Goal: Transaction & Acquisition: Purchase product/service

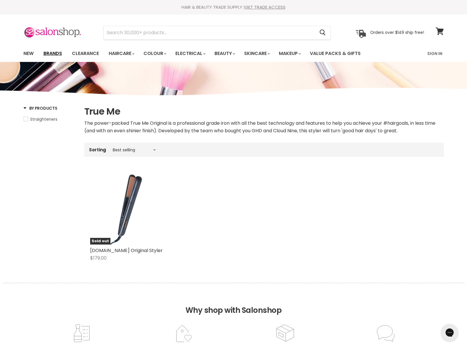
click at [56, 51] on link "Brands" at bounding box center [52, 54] width 27 height 12
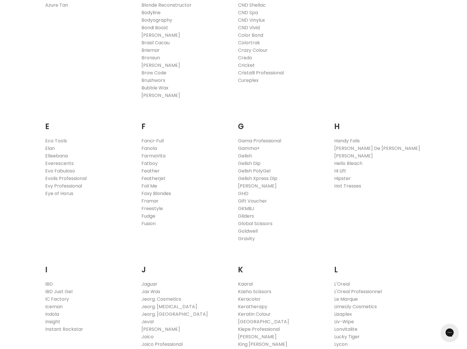
scroll to position [272, 0]
click at [65, 185] on link "Evy Professional" at bounding box center [63, 185] width 37 height 7
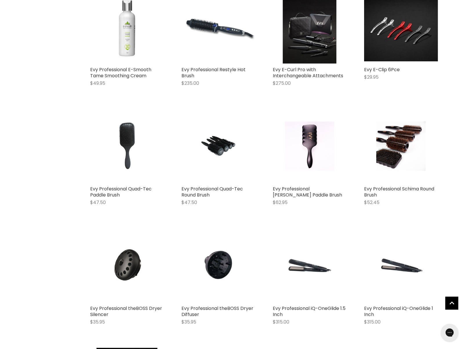
scroll to position [435, 0]
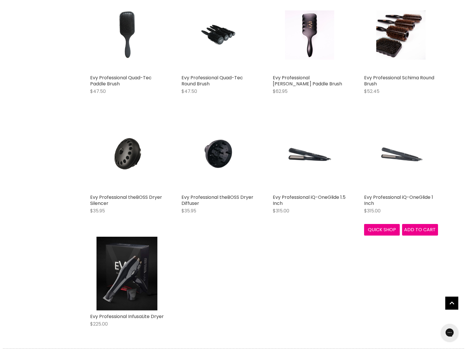
click at [409, 165] on img "Main content" at bounding box center [400, 155] width 49 height 74
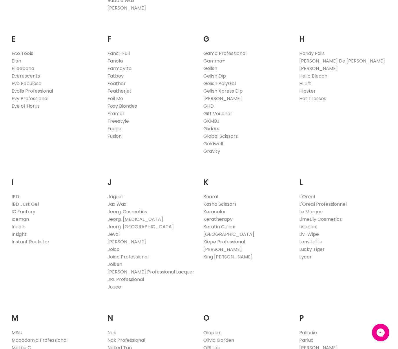
click at [308, 257] on link "Lycon" at bounding box center [305, 257] width 13 height 7
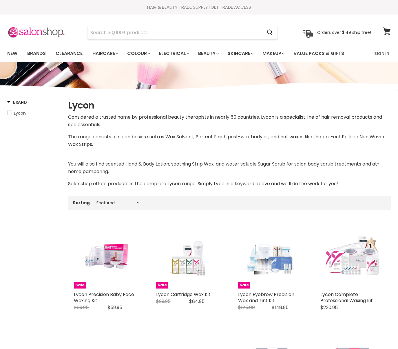
select select "manual"
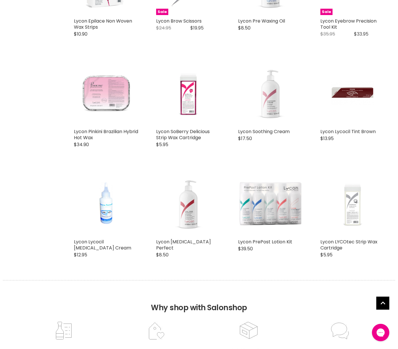
scroll to position [1269, 0]
